Goal: Task Accomplishment & Management: Use online tool/utility

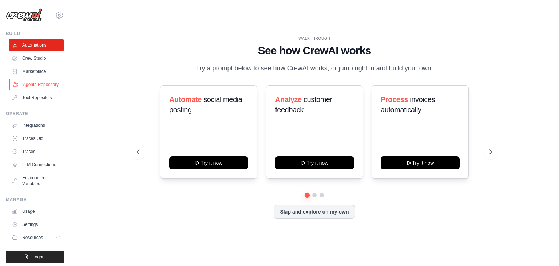
click at [26, 89] on link "Agents Repository" at bounding box center [36, 85] width 55 height 12
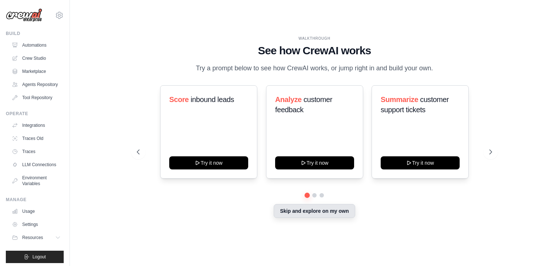
click at [310, 211] on button "Skip and explore on my own" at bounding box center [314, 211] width 81 height 14
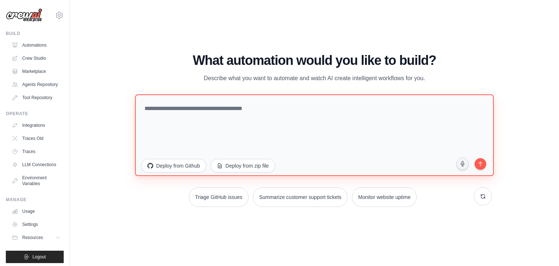
click at [279, 124] on textarea at bounding box center [314, 135] width 359 height 82
paste textarea "**********"
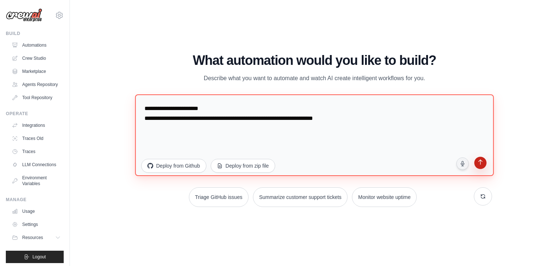
type textarea "**********"
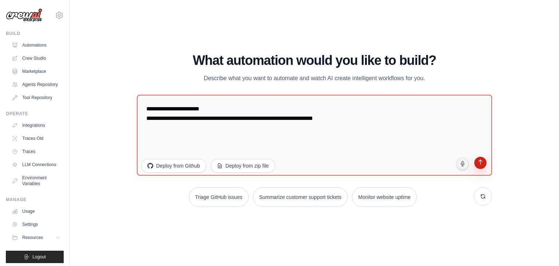
click at [479, 161] on icon "submit" at bounding box center [481, 162] width 4 height 5
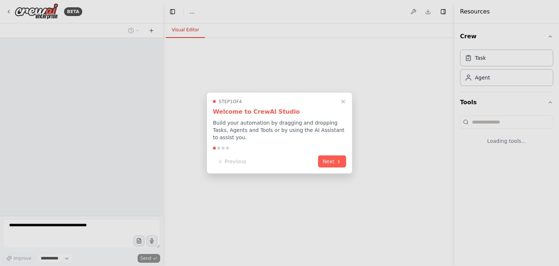
select select "****"
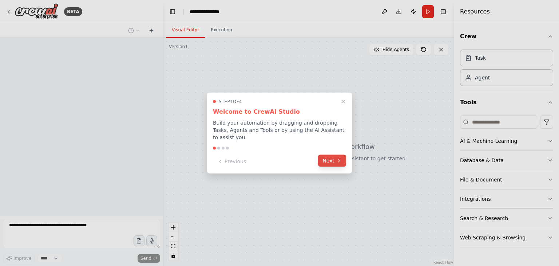
click at [326, 156] on button "Next" at bounding box center [332, 161] width 28 height 12
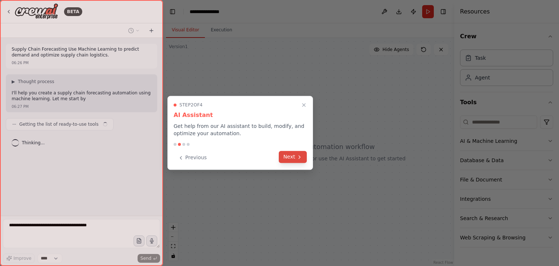
click at [300, 155] on icon at bounding box center [300, 157] width 6 height 6
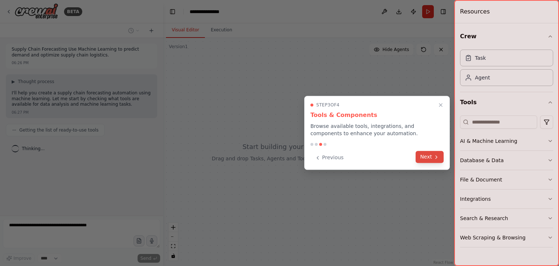
click at [422, 154] on button "Next" at bounding box center [430, 157] width 28 height 12
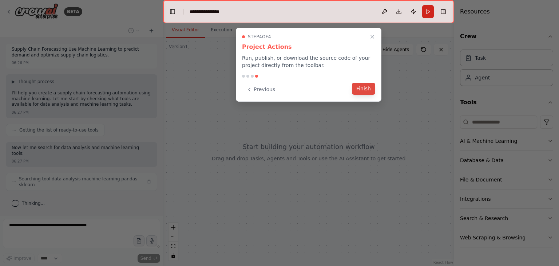
click at [354, 91] on button "Finish" at bounding box center [363, 89] width 23 height 12
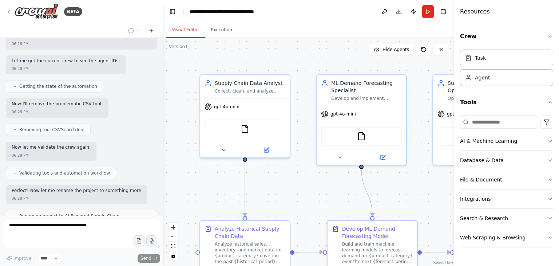
scroll to position [586, 0]
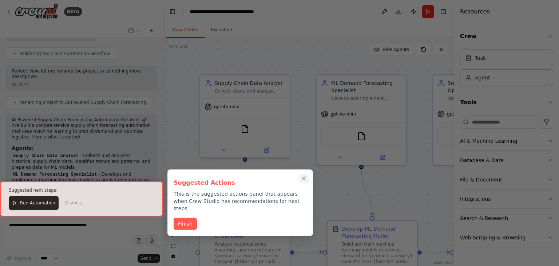
click at [303, 178] on icon "Close walkthrough" at bounding box center [304, 178] width 7 height 7
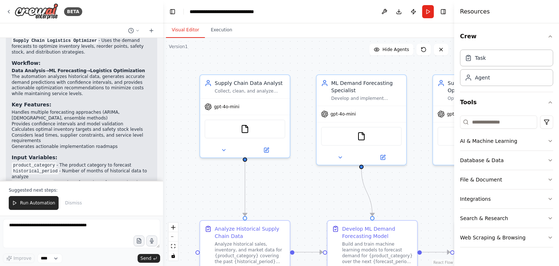
scroll to position [863, 0]
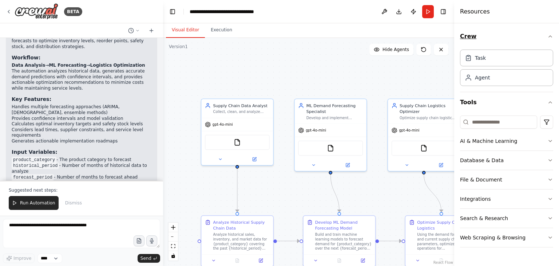
click at [549, 38] on icon "button" at bounding box center [551, 37] width 6 height 6
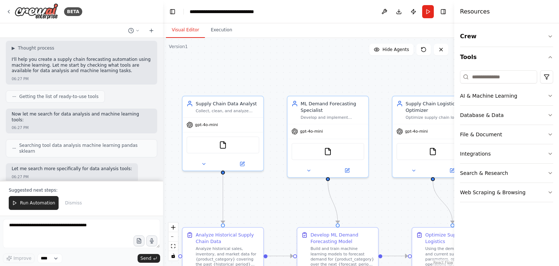
scroll to position [0, 0]
